Goal: Information Seeking & Learning: Learn about a topic

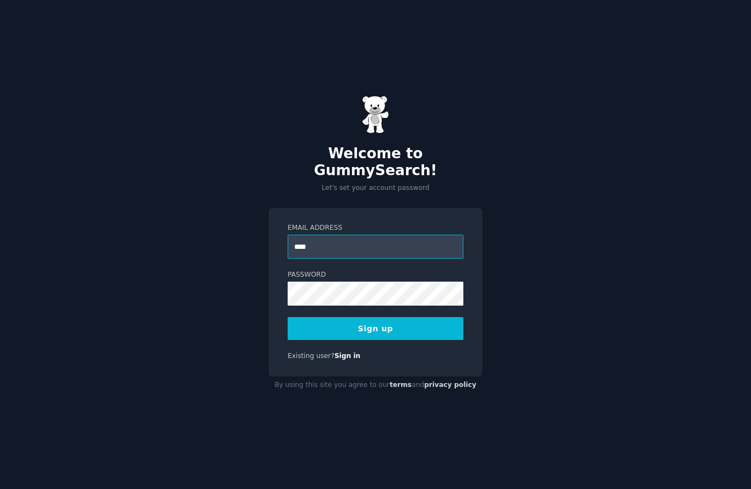
type input "**********"
click at [322, 340] on button "Sign up" at bounding box center [376, 328] width 176 height 23
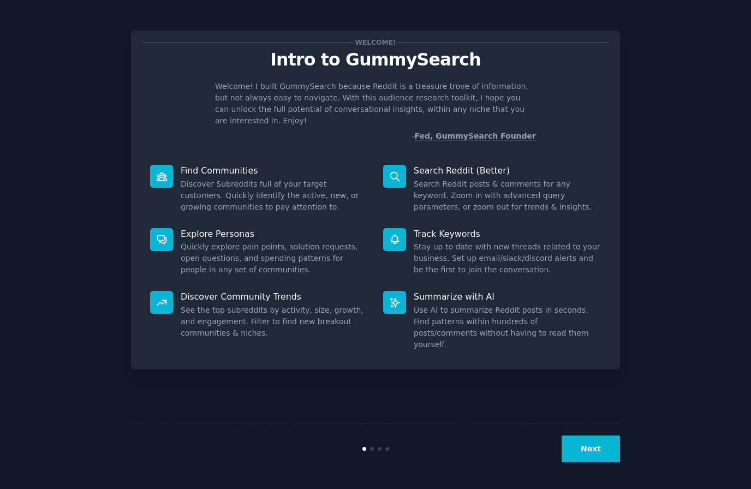
scroll to position [28, 0]
click at [593, 461] on button "Next" at bounding box center [590, 448] width 58 height 27
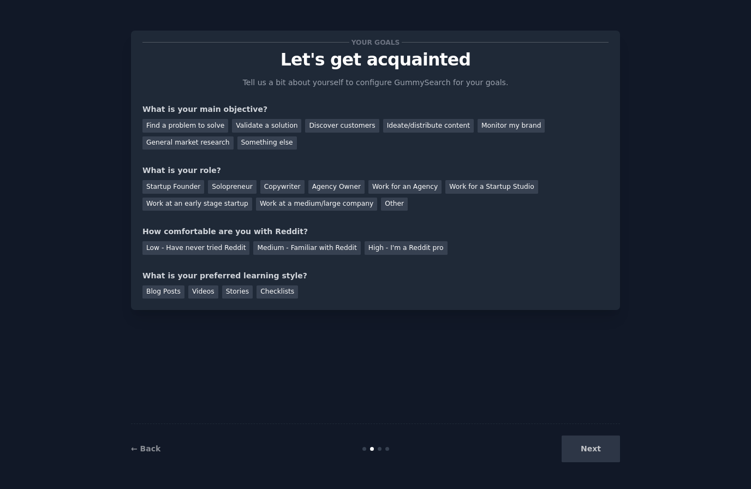
scroll to position [45, 0]
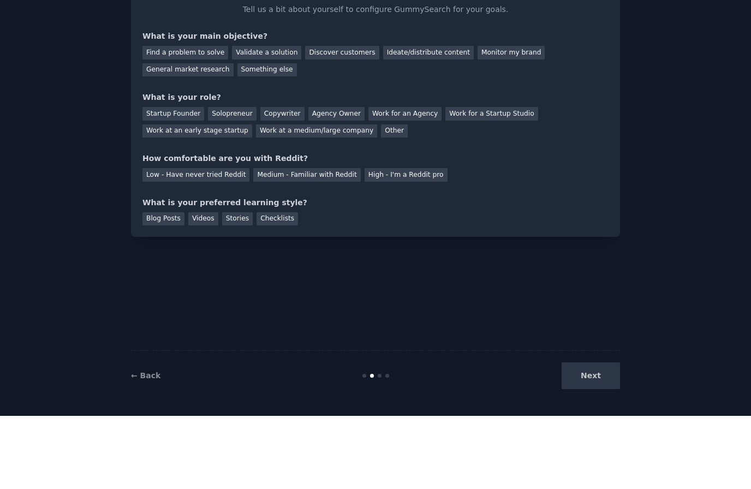
click at [589, 435] on div "Next" at bounding box center [538, 448] width 163 height 27
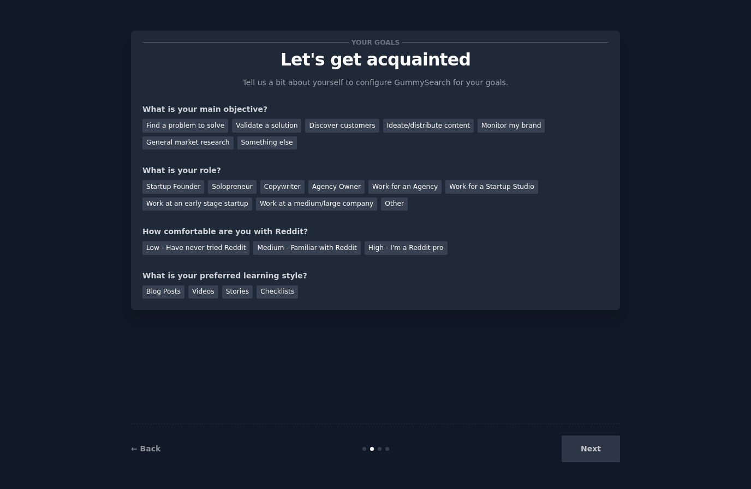
scroll to position [0, 0]
click at [212, 140] on div "General market research" at bounding box center [187, 143] width 91 height 14
click at [255, 122] on div "Validate a solution" at bounding box center [266, 126] width 69 height 14
click at [218, 142] on div "General market research" at bounding box center [187, 143] width 91 height 14
click at [238, 184] on div "Solopreneur" at bounding box center [232, 187] width 48 height 14
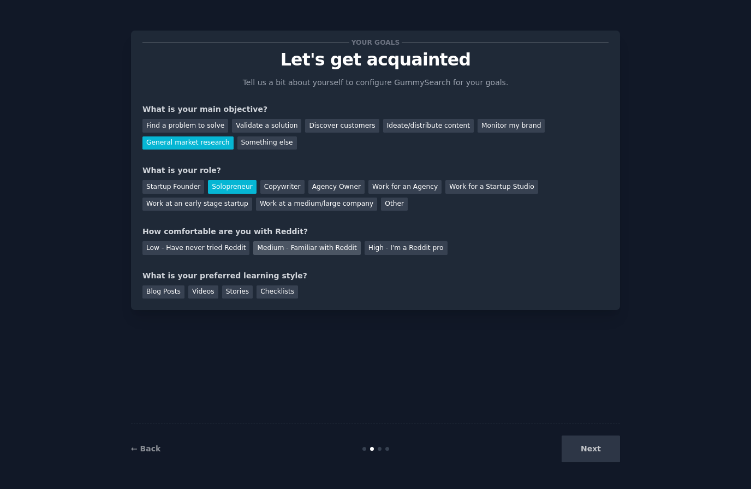
click at [299, 247] on div "Medium - Familiar with Reddit" at bounding box center [306, 248] width 107 height 14
click at [160, 286] on div "Blog Posts" at bounding box center [163, 292] width 42 height 14
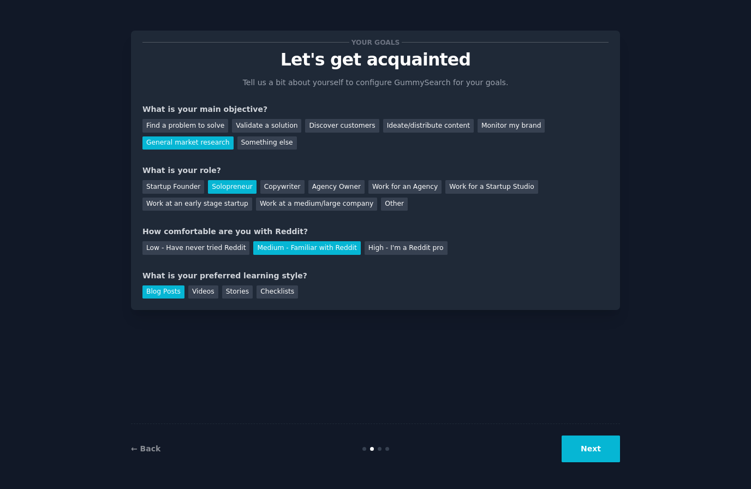
scroll to position [45, 0]
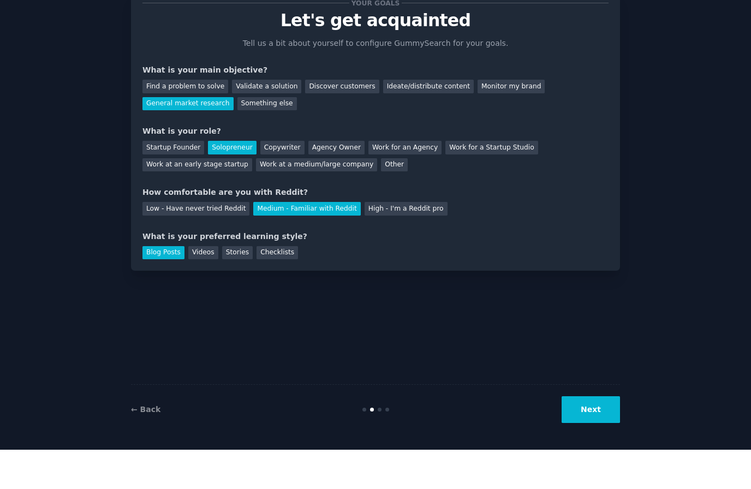
click at [590, 435] on button "Next" at bounding box center [590, 448] width 58 height 27
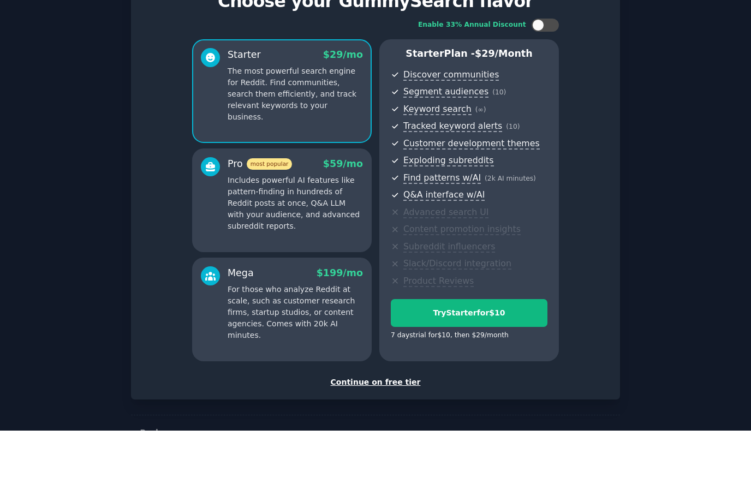
scroll to position [45, 0]
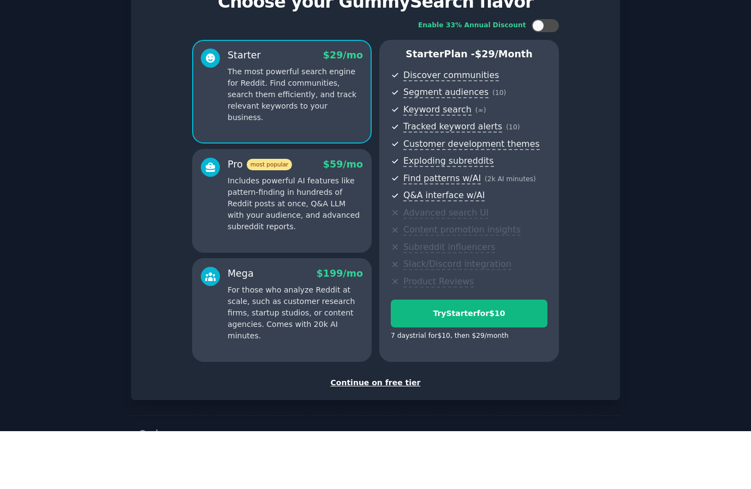
click at [386, 435] on div "Continue on free tier" at bounding box center [375, 440] width 466 height 11
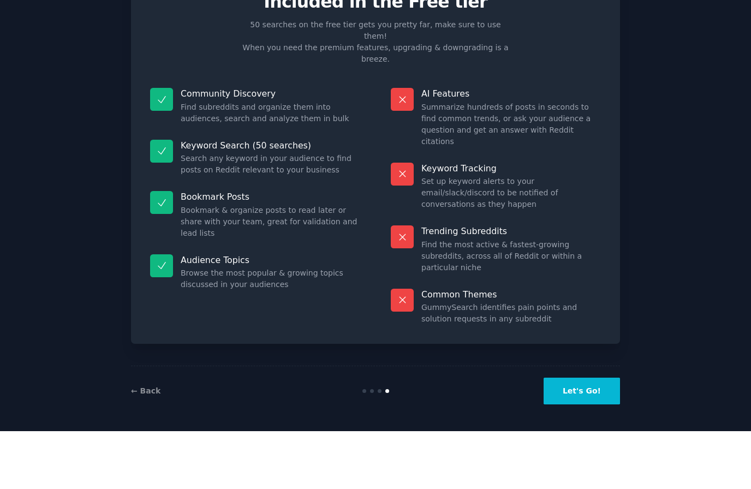
click at [567, 435] on button "Let's Go!" at bounding box center [581, 448] width 76 height 27
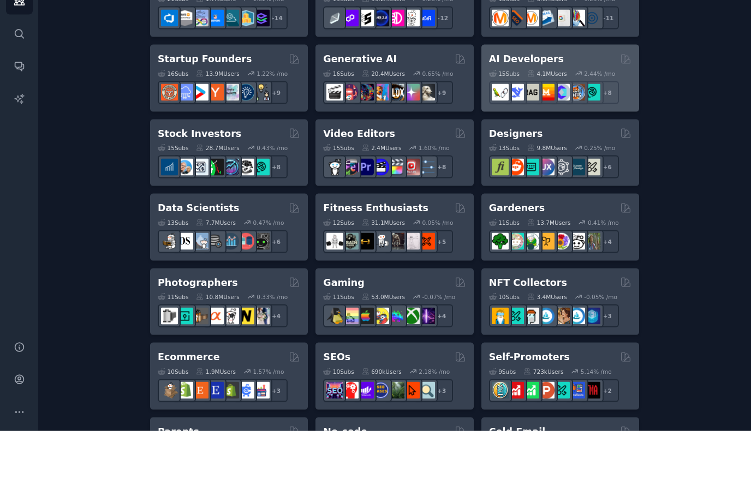
scroll to position [267, 0]
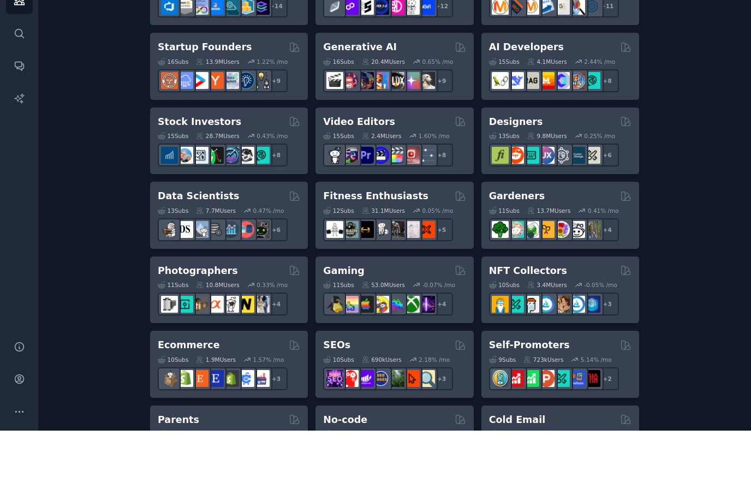
click at [394, 248] on h2 "Fitness Enthusiasts" at bounding box center [375, 255] width 105 height 14
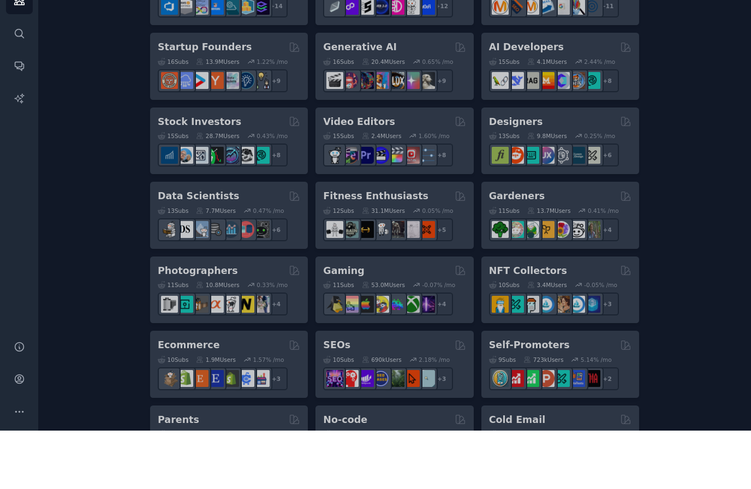
scroll to position [45, 0]
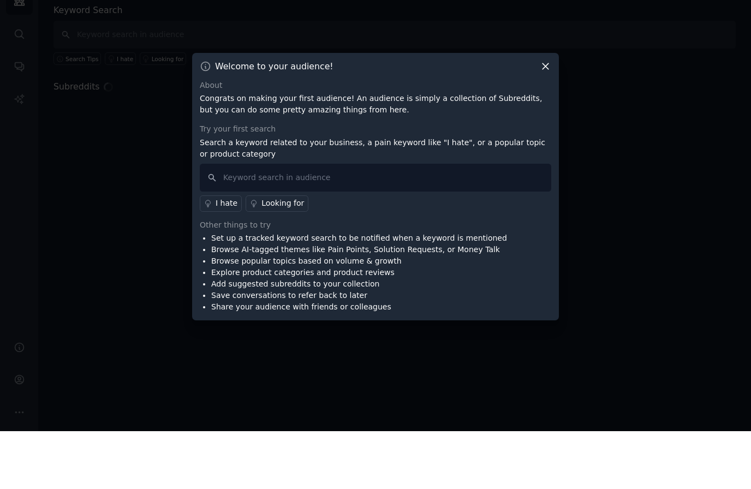
scroll to position [45, 0]
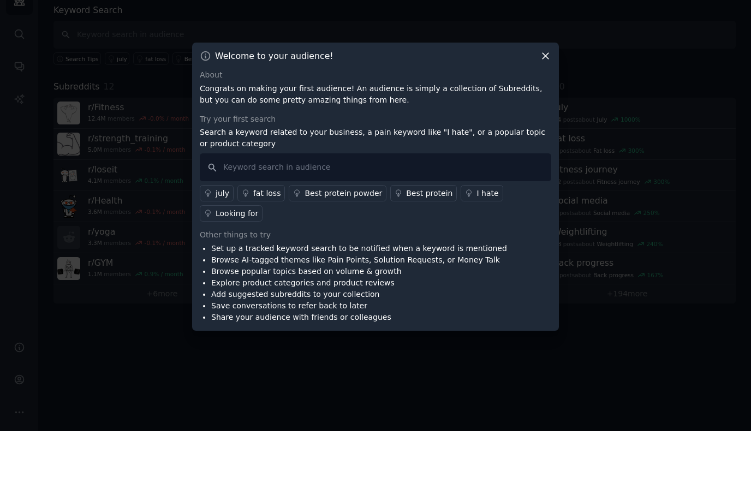
click at [548, 108] on icon at bounding box center [545, 113] width 11 height 11
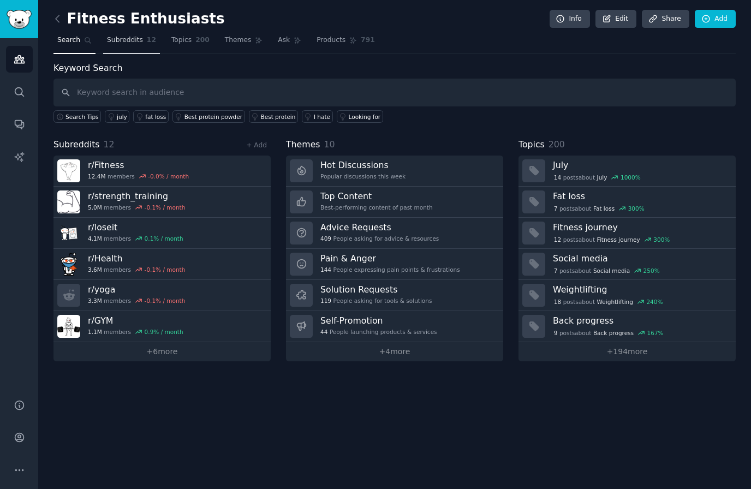
click at [128, 39] on span "Subreddits" at bounding box center [125, 40] width 36 height 10
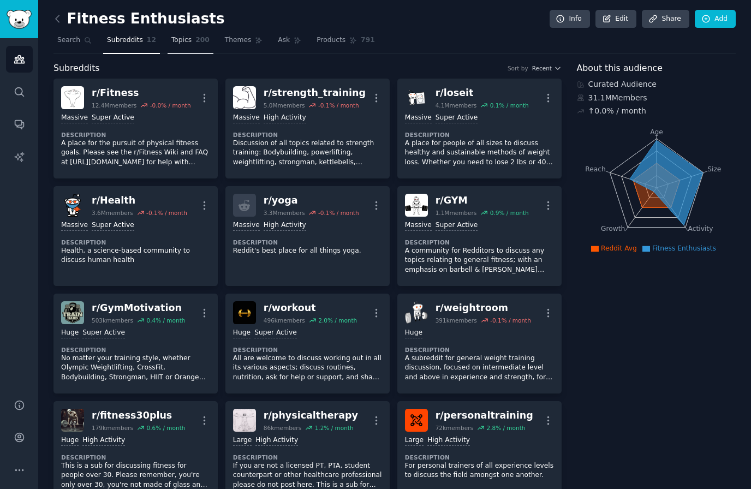
click at [179, 47] on link "Topics 200" at bounding box center [191, 43] width 46 height 22
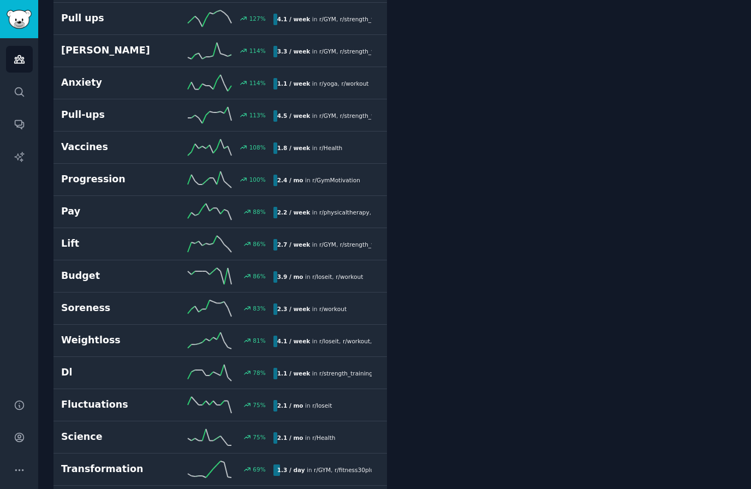
scroll to position [366, 0]
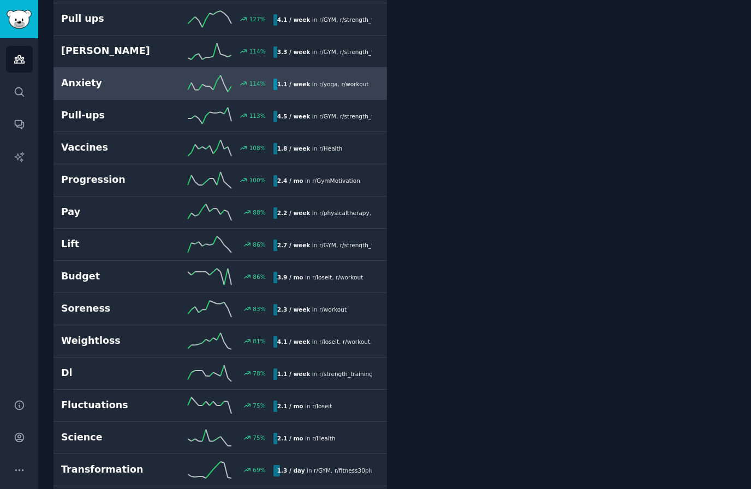
click at [207, 86] on icon at bounding box center [210, 83] width 44 height 16
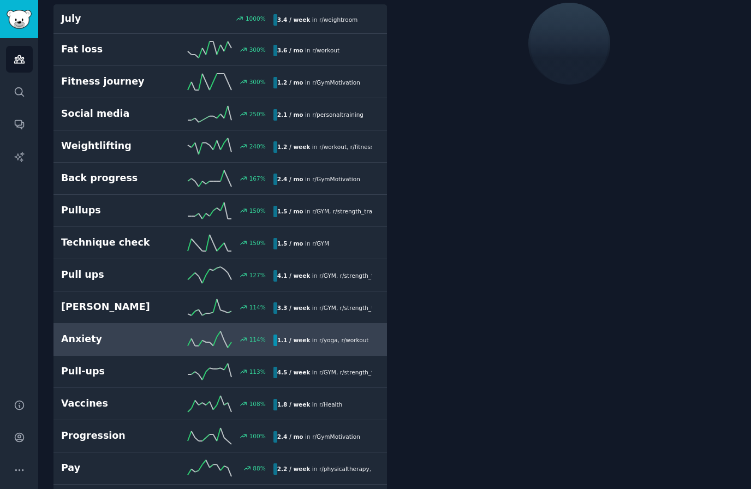
scroll to position [61, 0]
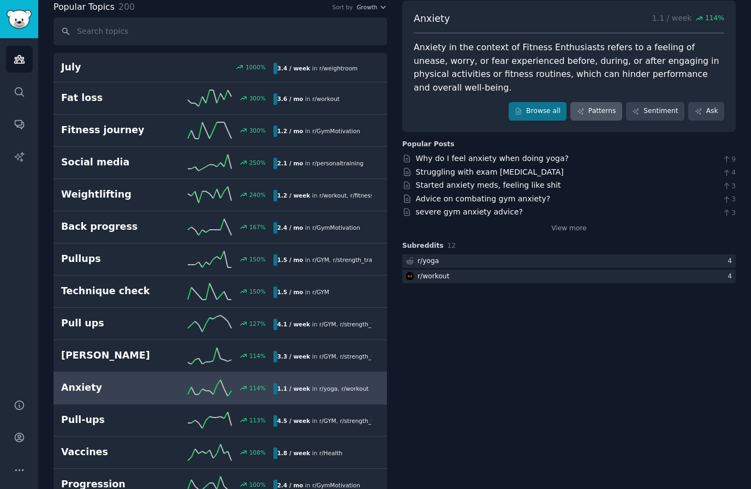
click at [603, 116] on link "Patterns" at bounding box center [595, 111] width 51 height 19
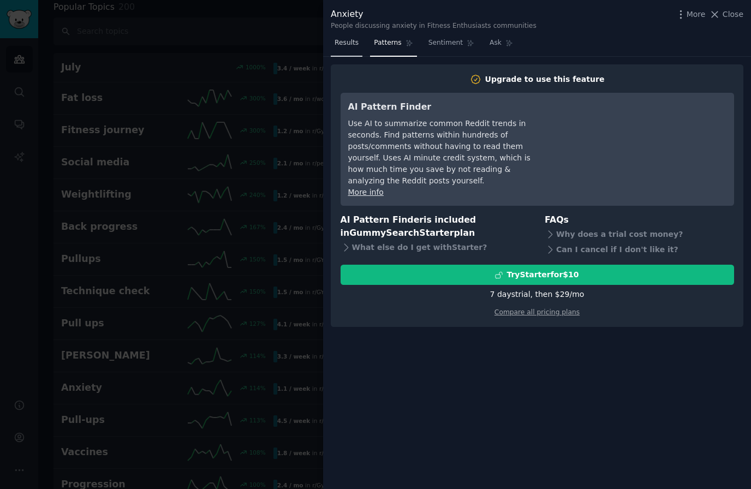
click at [349, 43] on span "Results" at bounding box center [346, 43] width 24 height 10
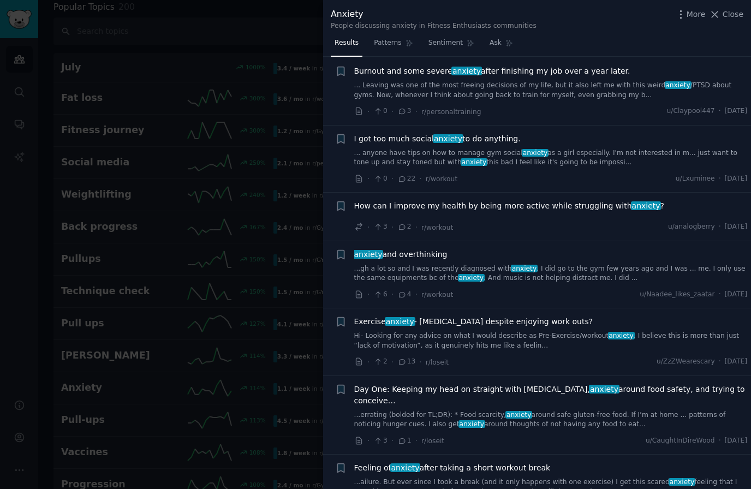
scroll to position [16, 0]
click at [276, 88] on div at bounding box center [375, 244] width 751 height 489
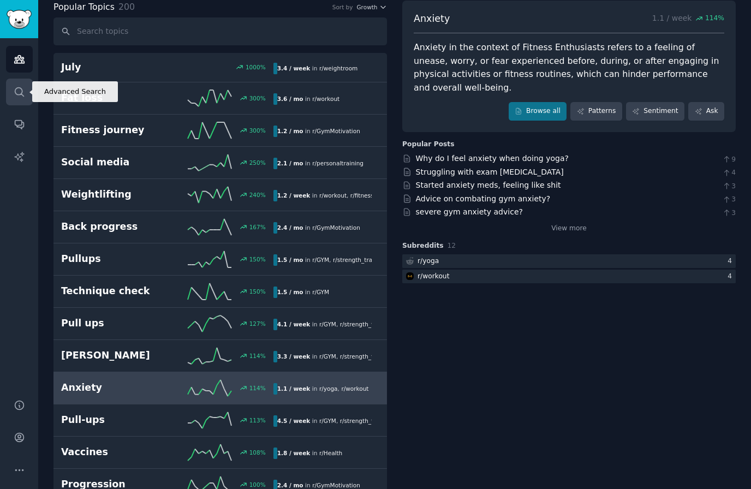
click at [11, 93] on link "Search" at bounding box center [19, 92] width 27 height 27
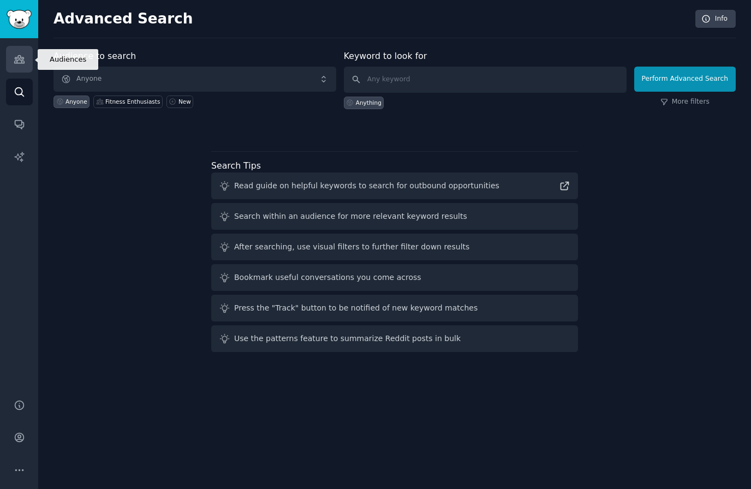
click at [21, 63] on icon "Sidebar" at bounding box center [19, 60] width 10 height 8
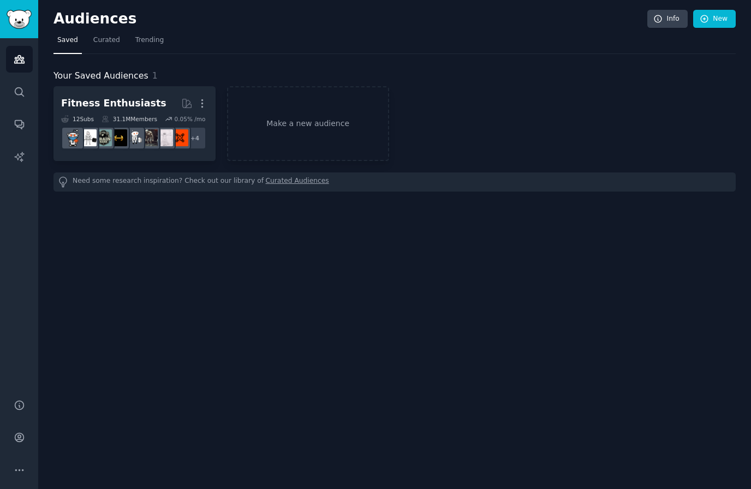
click at [97, 17] on h2 "Audiences" at bounding box center [350, 18] width 594 height 17
click at [117, 38] on span "Curated" at bounding box center [106, 40] width 27 height 10
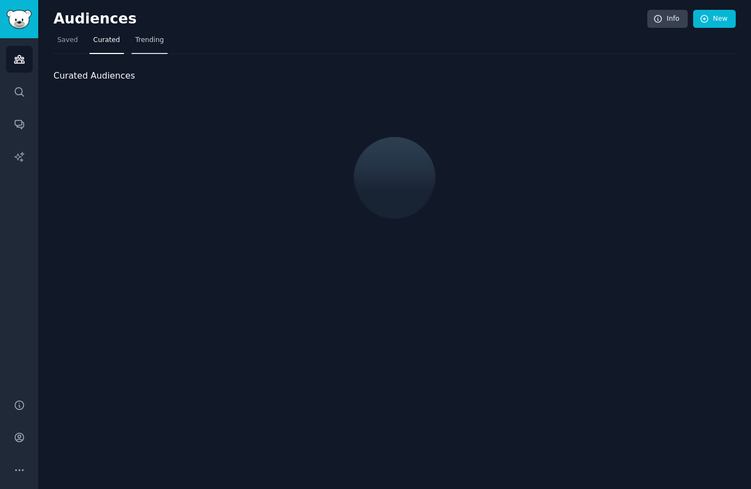
click at [151, 41] on span "Trending" at bounding box center [149, 40] width 28 height 10
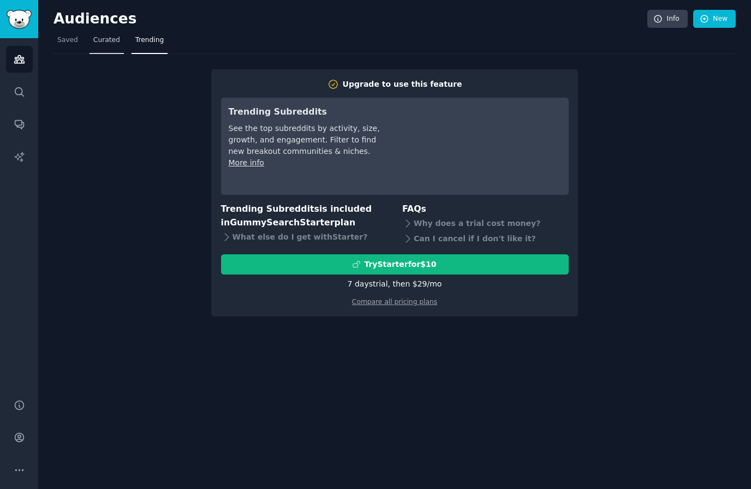
click at [106, 49] on link "Curated" at bounding box center [106, 43] width 34 height 22
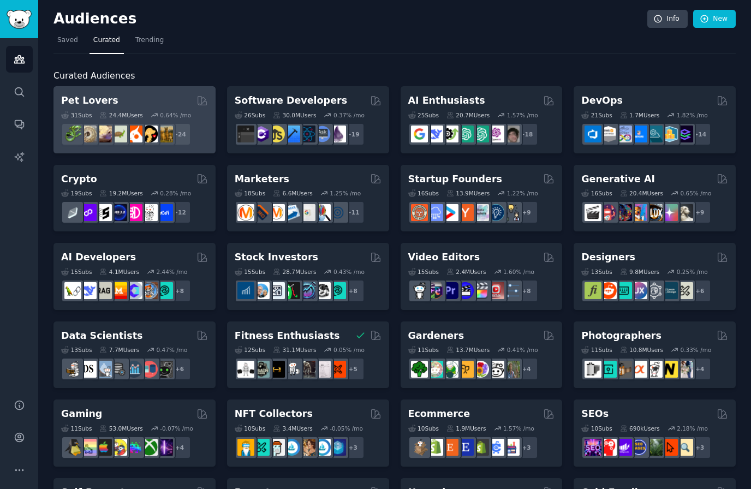
click at [93, 91] on div "Pet Lovers 31 Sub s 24.4M Users 0.64 % /mo + 24" at bounding box center [134, 119] width 162 height 67
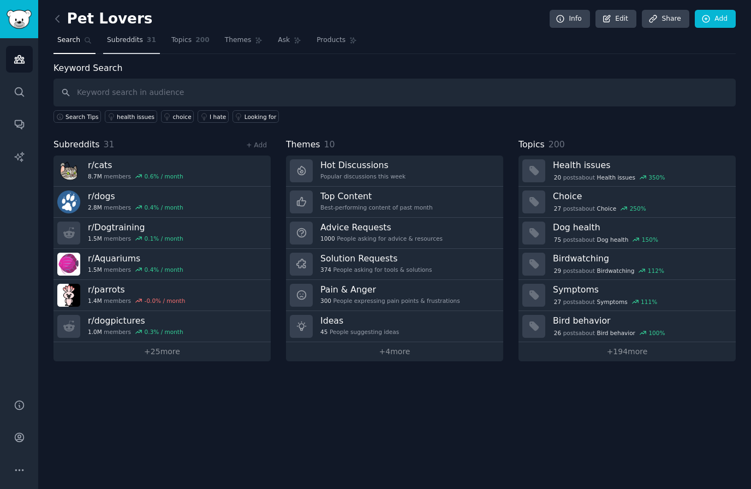
click at [139, 37] on span "Subreddits" at bounding box center [125, 40] width 36 height 10
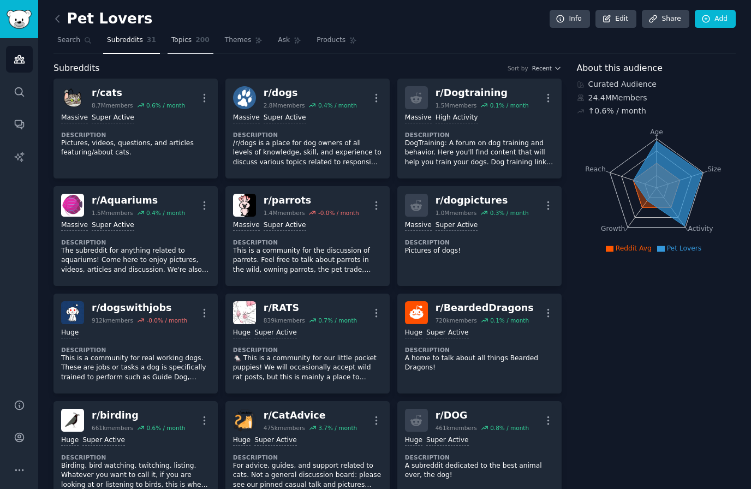
click at [205, 40] on span "200" at bounding box center [202, 40] width 14 height 10
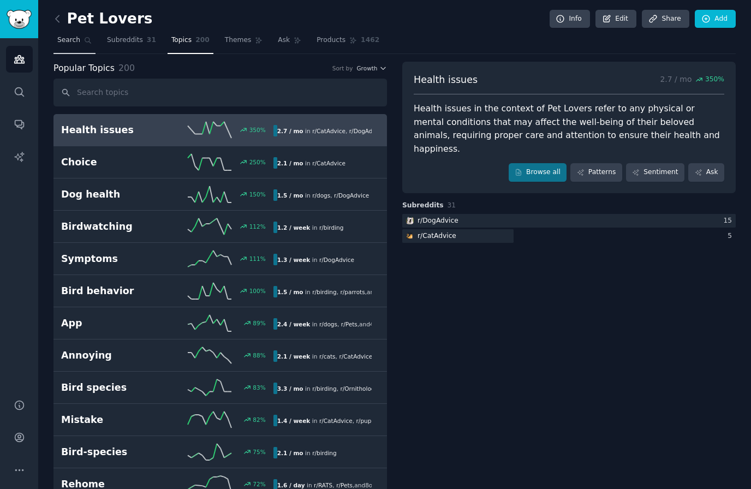
click at [68, 45] on link "Search" at bounding box center [74, 43] width 42 height 22
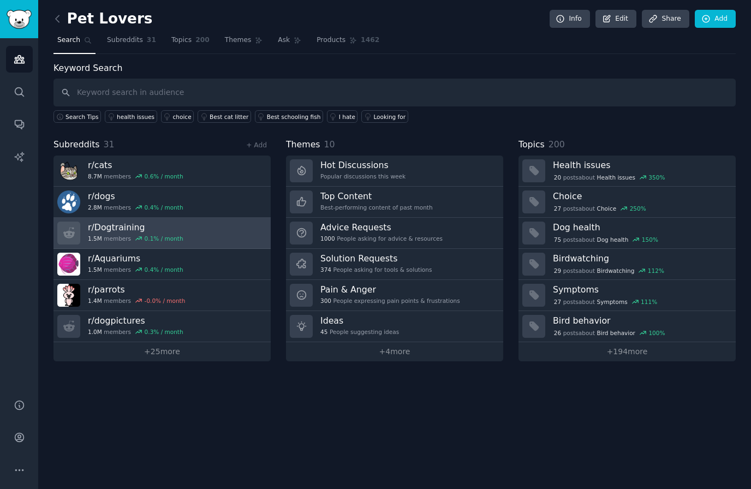
click at [109, 229] on h3 "r/ Dogtraining" at bounding box center [135, 227] width 95 height 11
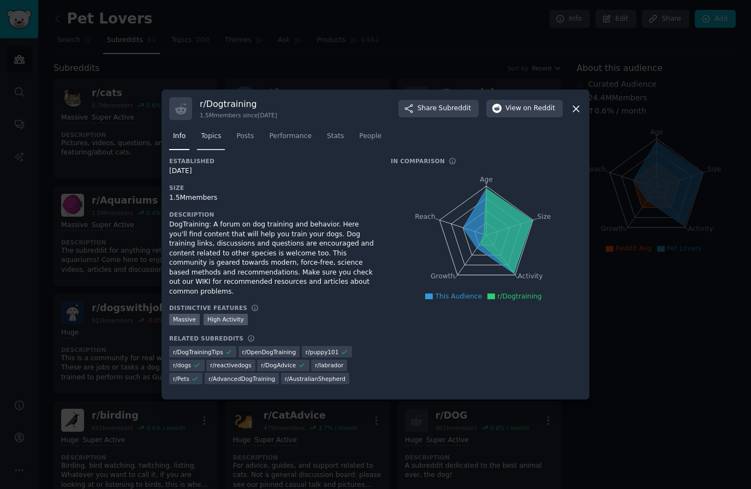
click at [215, 141] on span "Topics" at bounding box center [211, 136] width 20 height 10
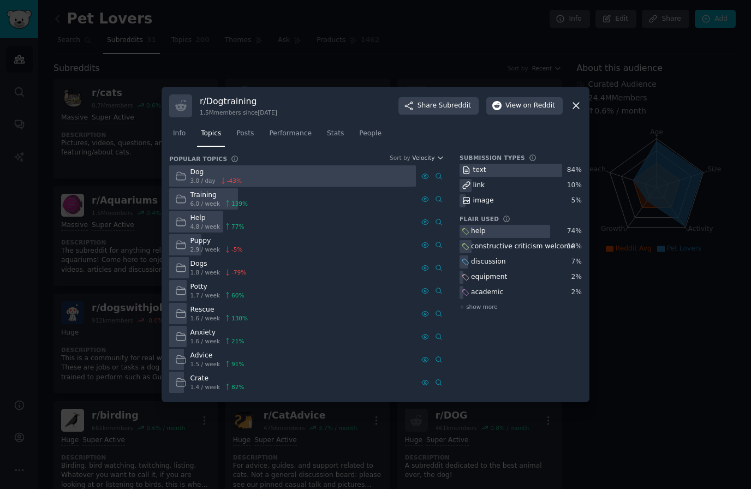
click at [577, 111] on icon at bounding box center [575, 105] width 11 height 11
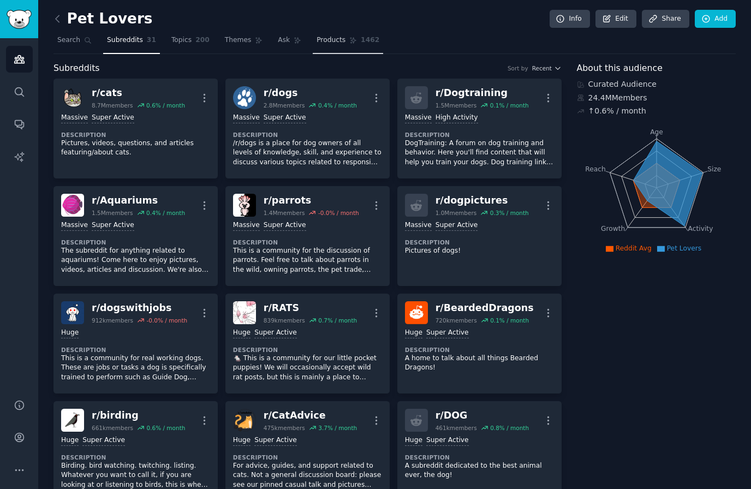
click at [333, 44] on span "Products" at bounding box center [330, 40] width 29 height 10
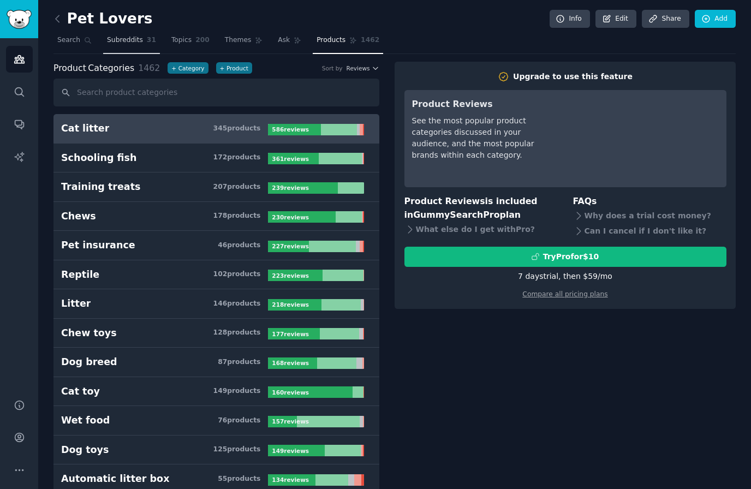
click at [135, 38] on span "Subreddits" at bounding box center [125, 40] width 36 height 10
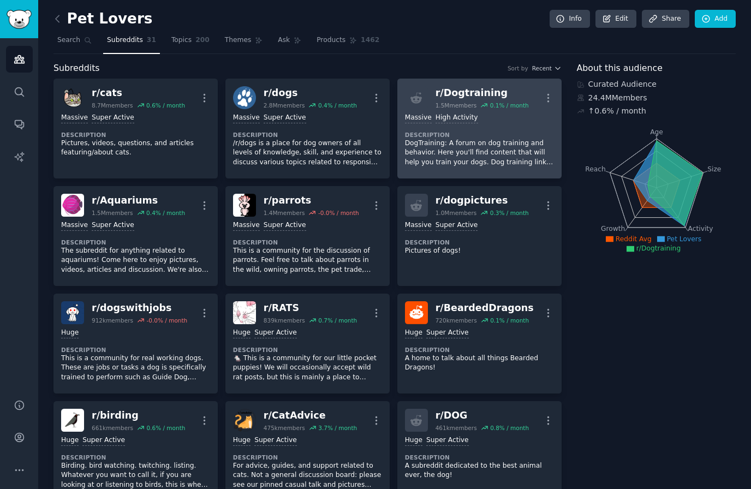
click at [452, 96] on div "r/ Dogtraining" at bounding box center [481, 93] width 93 height 14
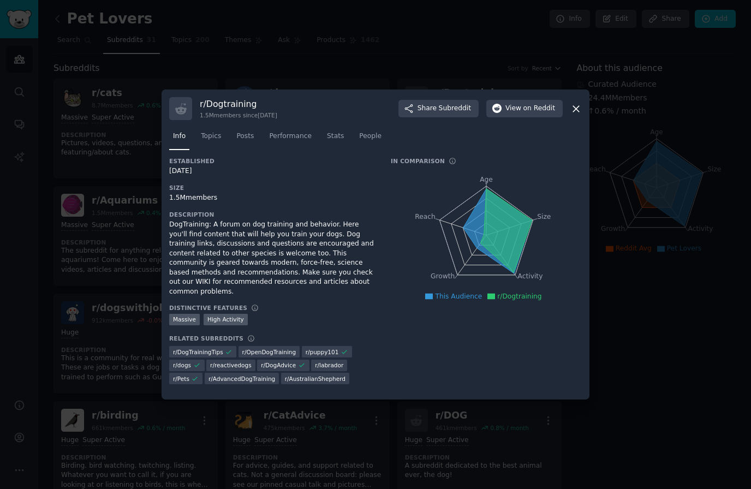
scroll to position [25, 0]
click at [576, 106] on icon at bounding box center [575, 108] width 11 height 11
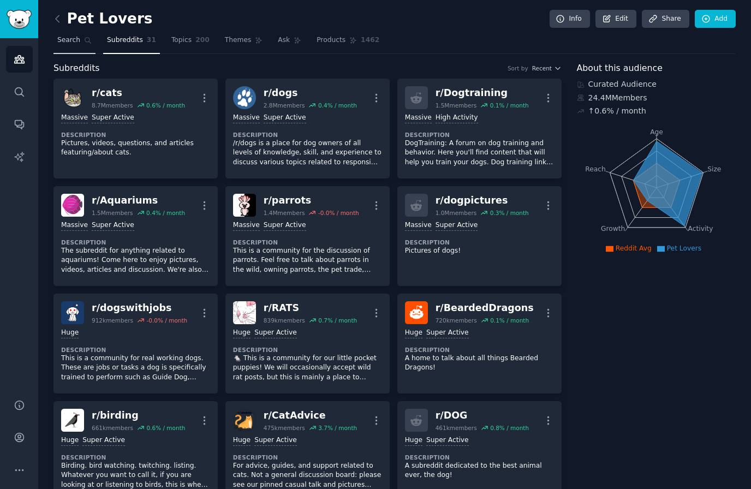
click at [64, 39] on span "Search" at bounding box center [68, 40] width 23 height 10
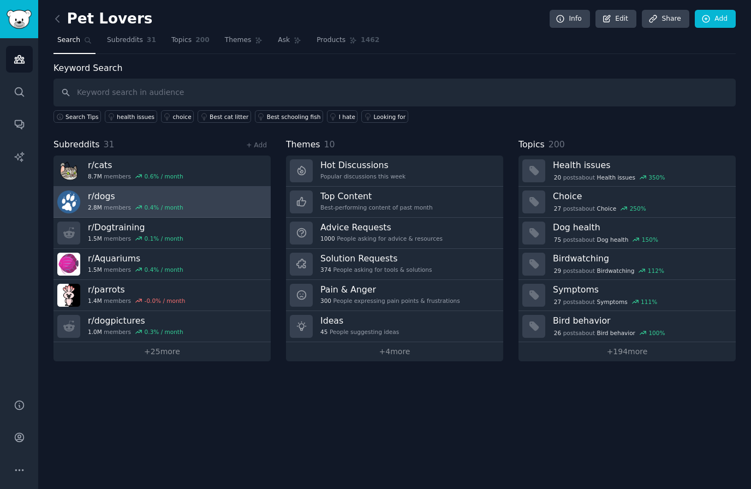
click at [152, 201] on div "r/ dogs 2.8M members 0.4 % / month" at bounding box center [135, 201] width 95 height 23
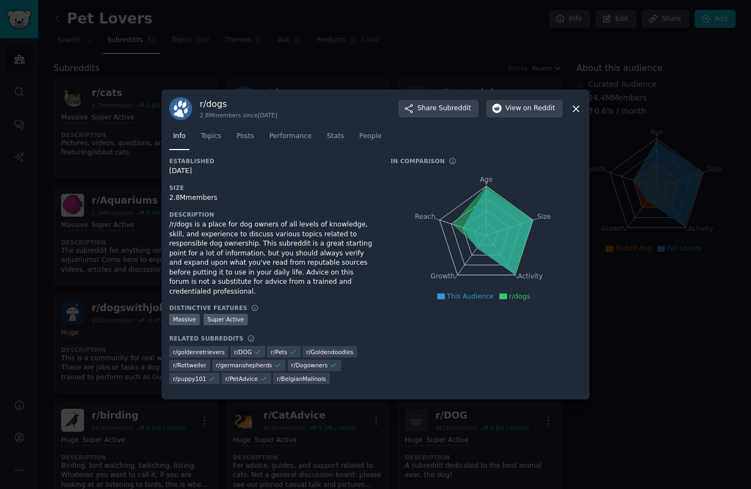
click at [575, 115] on icon at bounding box center [575, 108] width 11 height 11
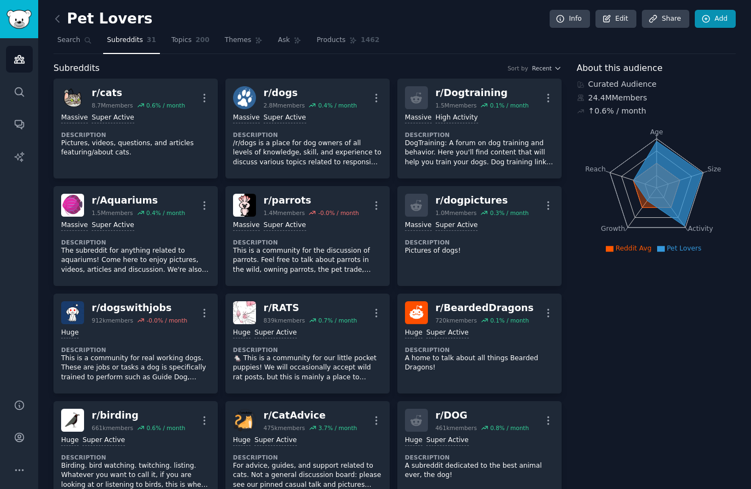
click at [706, 20] on icon at bounding box center [705, 18] width 7 height 7
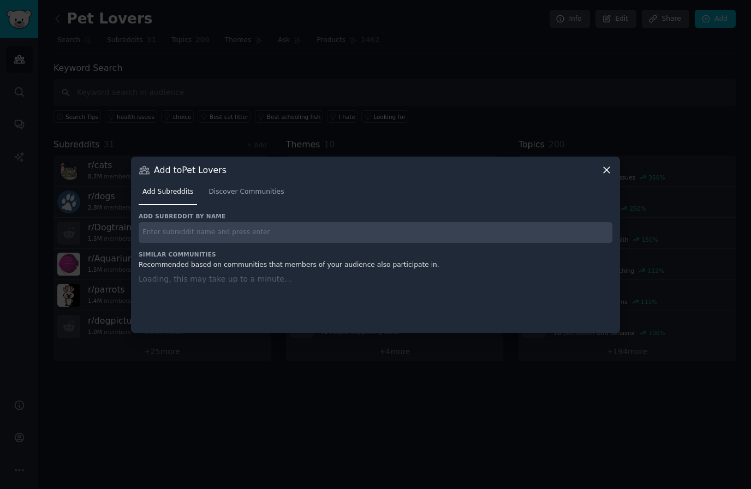
click at [606, 173] on icon at bounding box center [606, 170] width 6 height 6
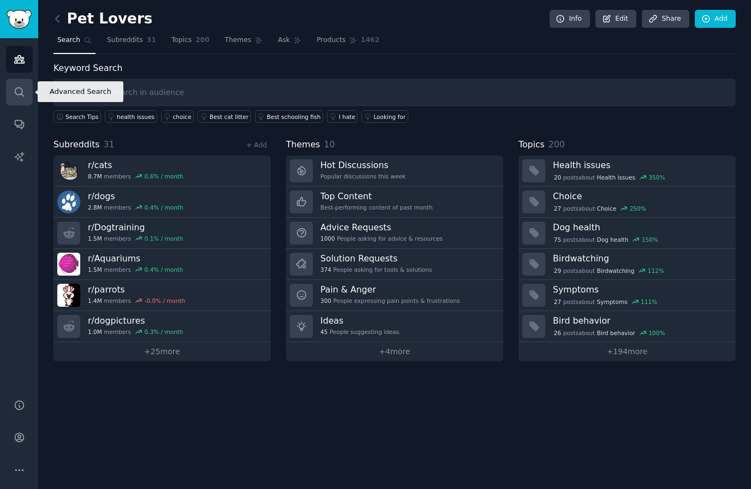
click at [19, 95] on icon "Sidebar" at bounding box center [19, 91] width 11 height 11
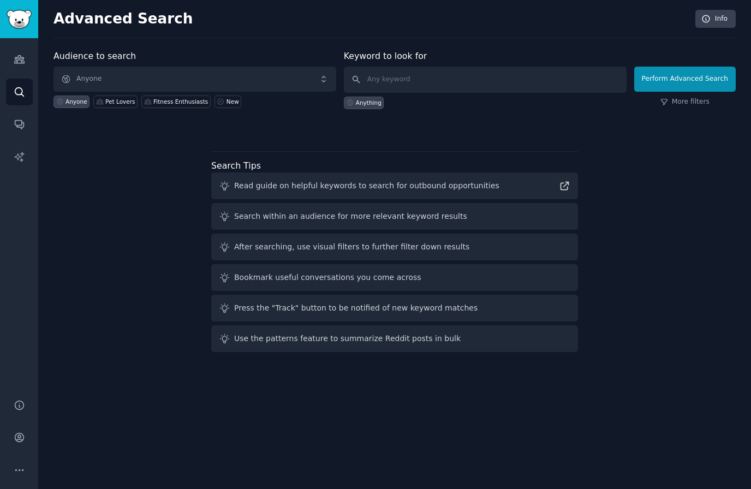
click at [109, 83] on span "Anyone" at bounding box center [194, 79] width 283 height 25
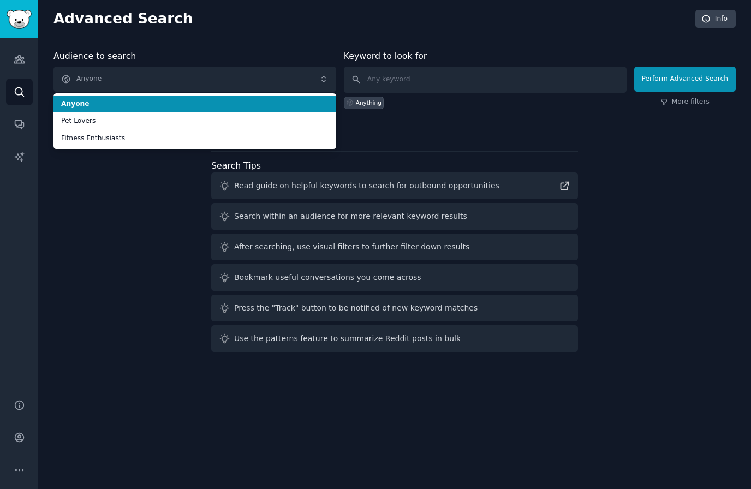
click at [109, 76] on span "Anyone" at bounding box center [194, 79] width 283 height 25
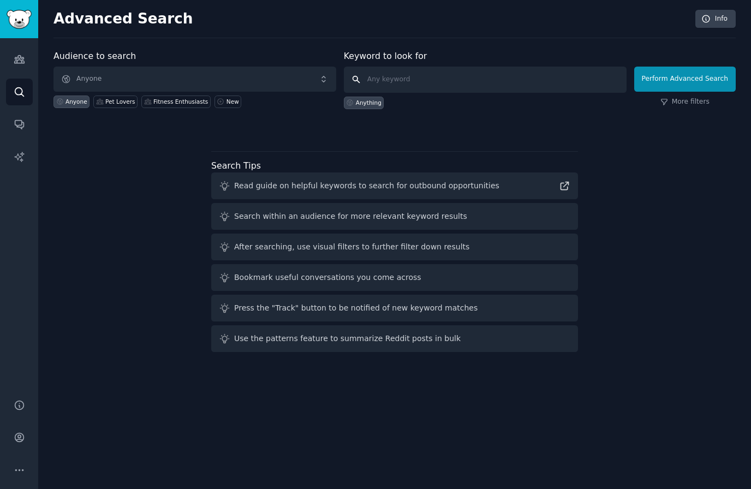
click at [379, 83] on input "text" at bounding box center [485, 80] width 283 height 26
type input "Cooking"
click at [681, 80] on button "Perform Advanced Search" at bounding box center [684, 79] width 101 height 25
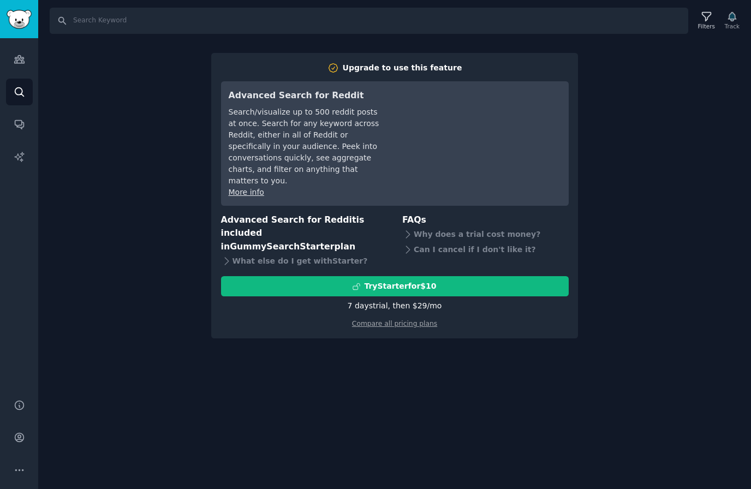
drag, startPoint x: 681, startPoint y: 80, endPoint x: -1, endPoint y: -1, distance: 686.2
click at [681, 80] on html "Audiences Search Conversations AI Reports Help Account More Search Filters Trac…" at bounding box center [375, 244] width 751 height 489
click at [681, 80] on div "Search Filters Track Upgrade to use this feature Advanced Search for Reddit Sea…" at bounding box center [394, 244] width 713 height 489
click at [7, 77] on div "Audiences Search Conversations AI Reports" at bounding box center [19, 212] width 38 height 348
click at [16, 83] on link "Search" at bounding box center [19, 92] width 27 height 27
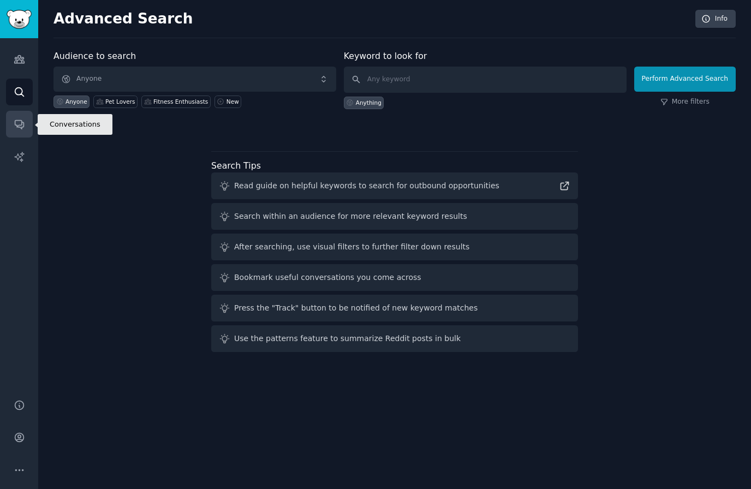
click at [22, 118] on link "Conversations" at bounding box center [19, 124] width 27 height 27
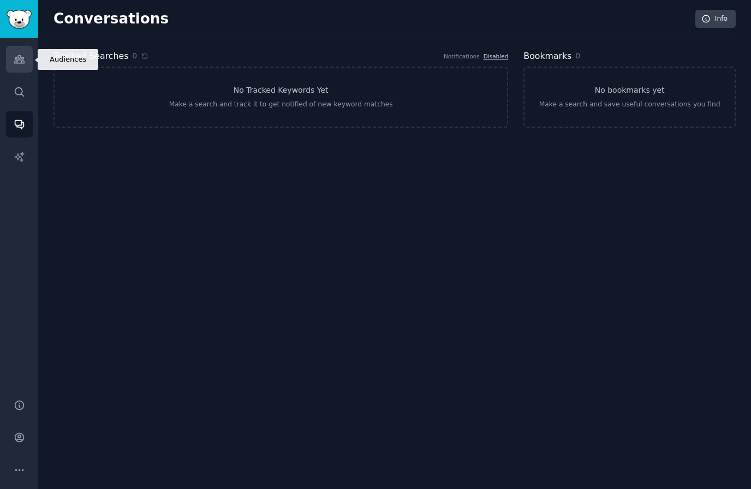
click at [20, 66] on link "Audiences" at bounding box center [19, 59] width 27 height 27
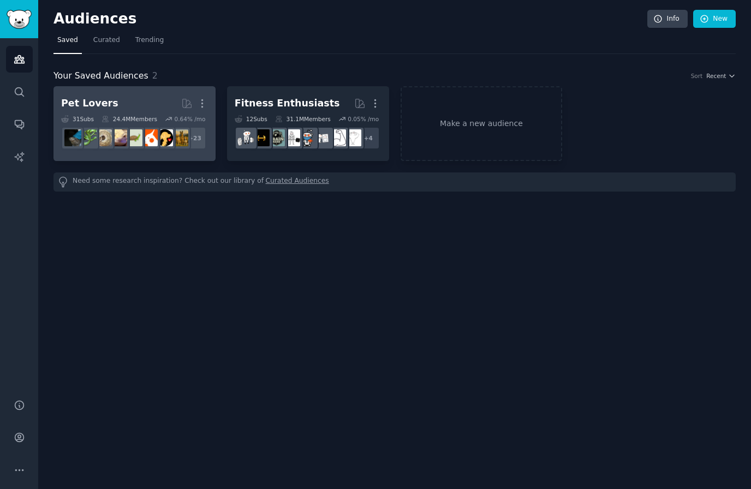
click at [141, 105] on h2 "Pet Lovers More" at bounding box center [134, 103] width 147 height 19
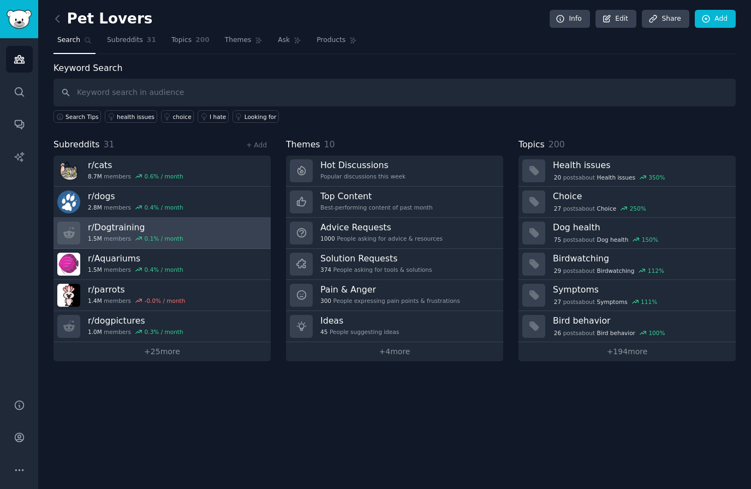
click at [133, 230] on h3 "r/ Dogtraining" at bounding box center [135, 227] width 95 height 11
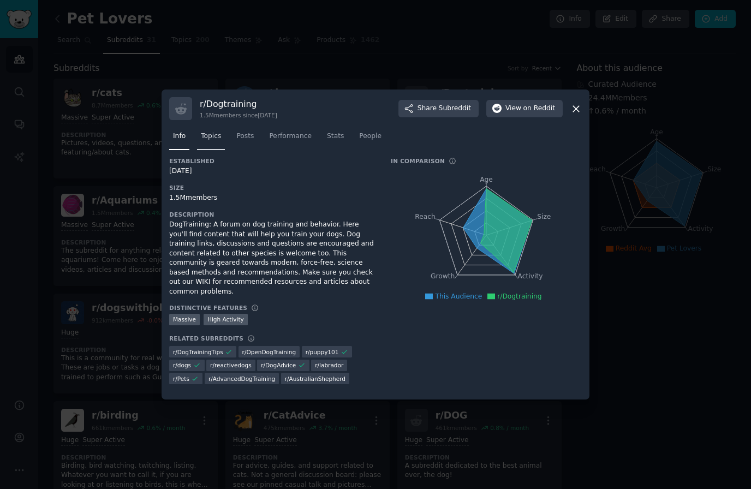
click at [214, 141] on span "Topics" at bounding box center [211, 136] width 20 height 10
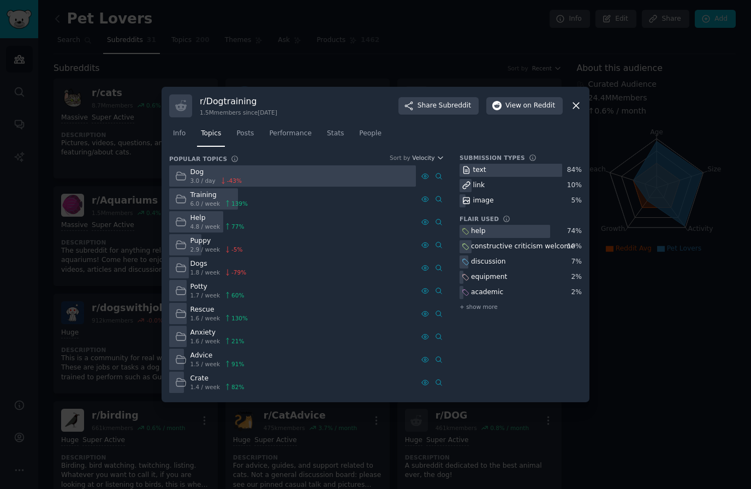
scroll to position [36, 0]
click at [476, 303] on span "+ show more" at bounding box center [478, 307] width 38 height 8
click at [248, 139] on span "Posts" at bounding box center [244, 134] width 17 height 10
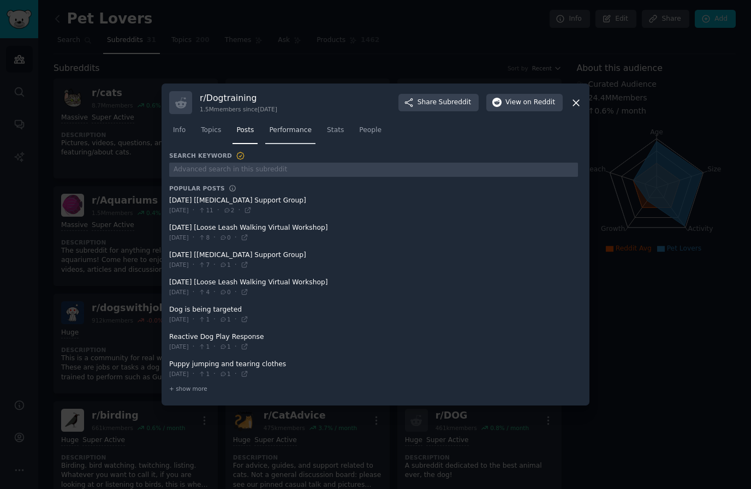
click at [296, 144] on link "Performance" at bounding box center [290, 133] width 50 height 22
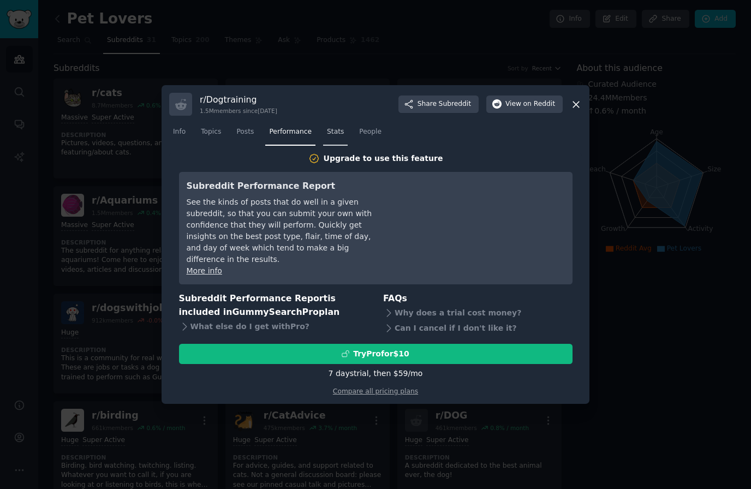
click at [336, 146] on link "Stats" at bounding box center [335, 134] width 25 height 22
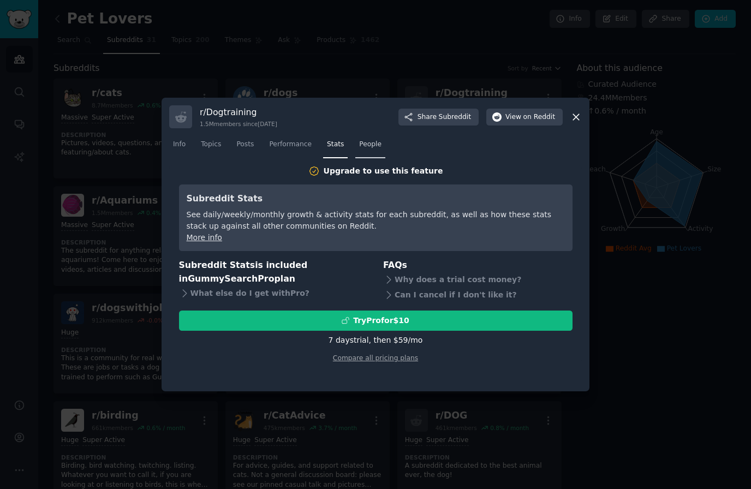
click at [369, 150] on span "People" at bounding box center [370, 145] width 22 height 10
click at [248, 150] on span "Posts" at bounding box center [244, 145] width 17 height 10
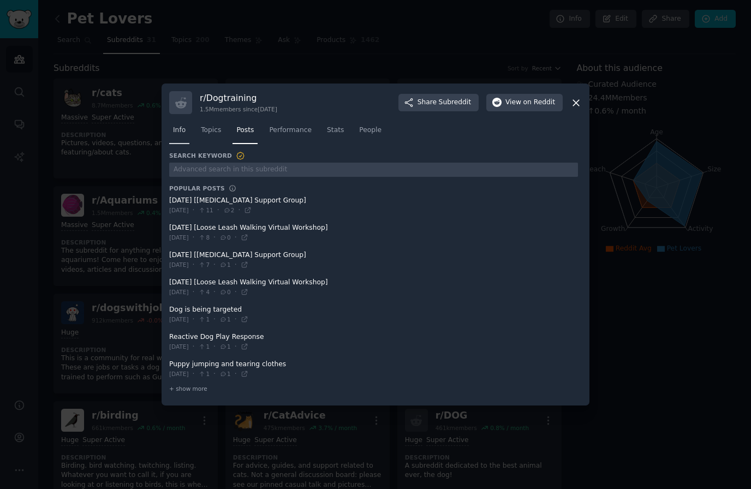
click at [176, 135] on span "Info" at bounding box center [179, 130] width 13 height 10
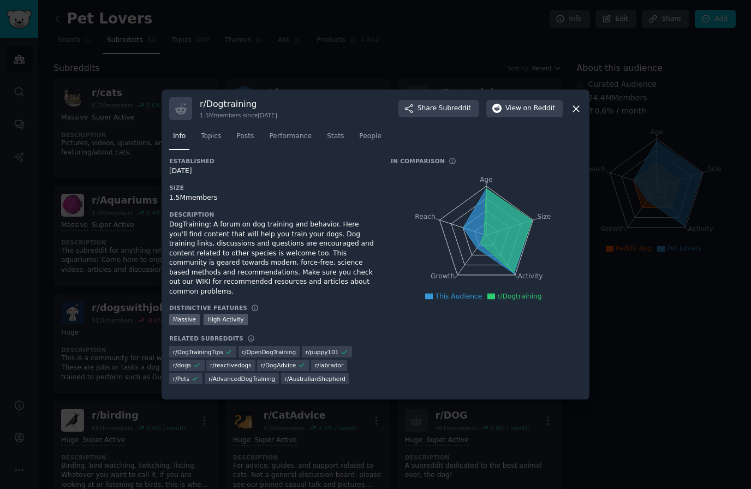
click at [576, 115] on icon at bounding box center [575, 108] width 11 height 11
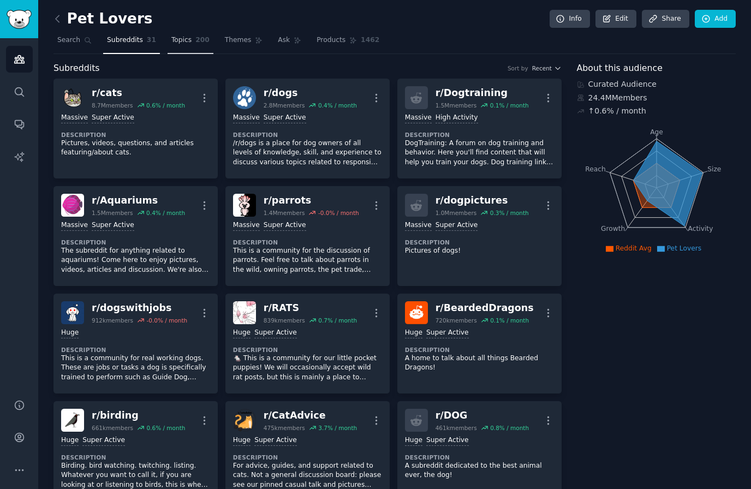
click at [193, 35] on link "Topics 200" at bounding box center [191, 43] width 46 height 22
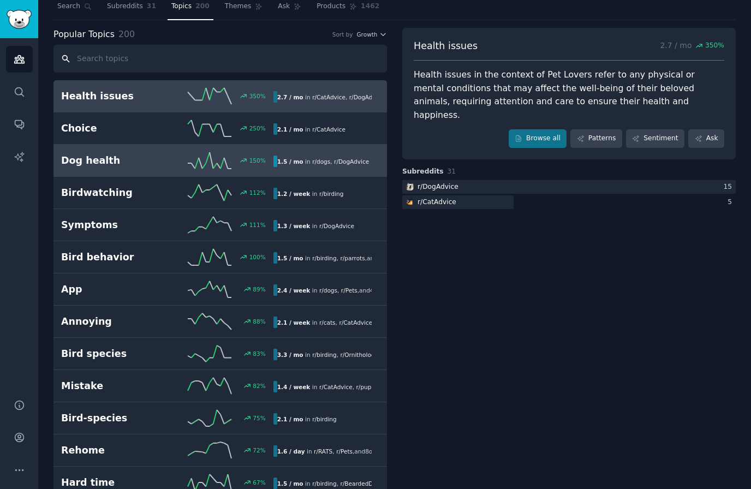
scroll to position [37, 0]
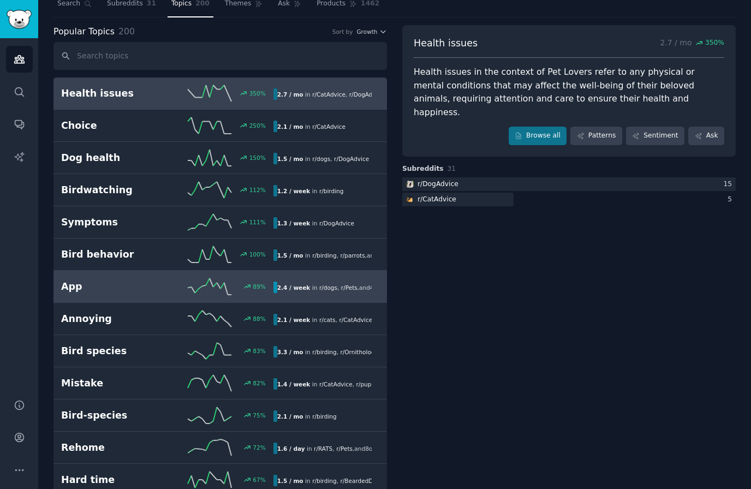
click at [151, 289] on h2 "App" at bounding box center [114, 287] width 106 height 14
